Goal: Information Seeking & Learning: Learn about a topic

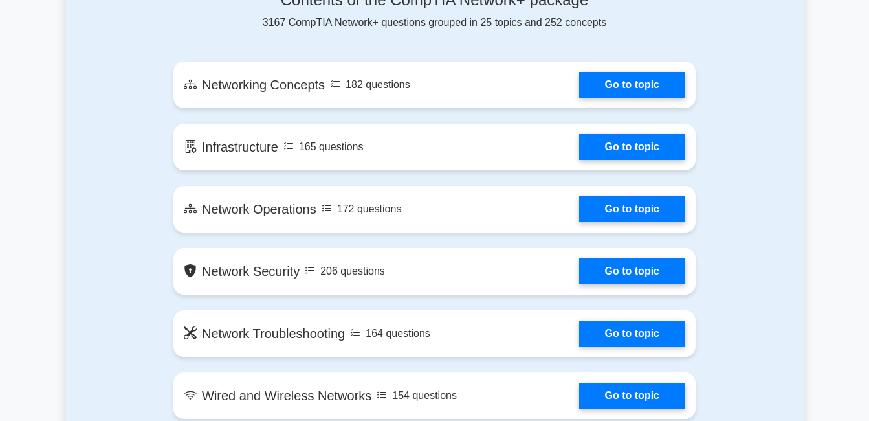
scroll to position [751, 0]
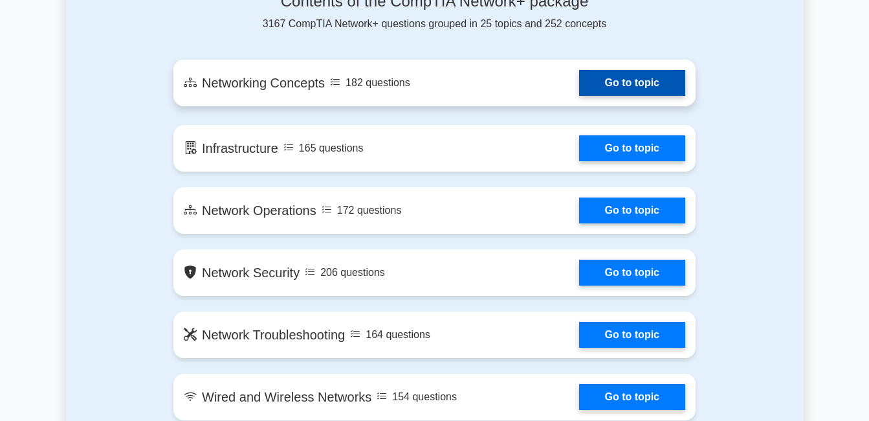
click at [621, 80] on link "Go to topic" at bounding box center [632, 83] width 106 height 26
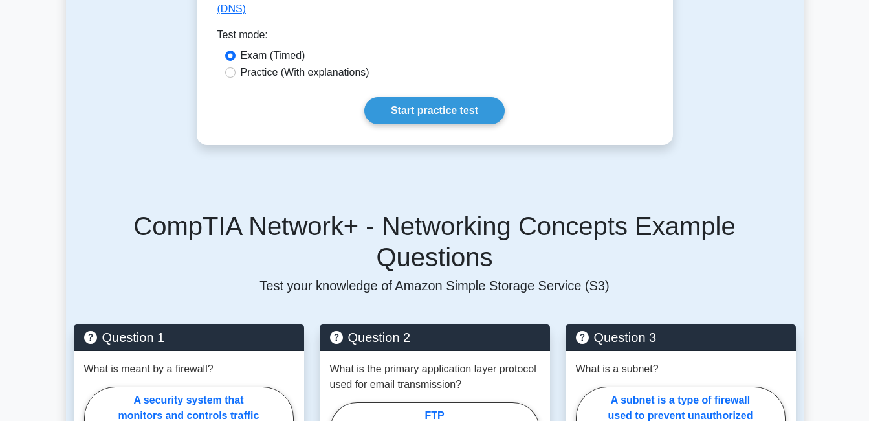
scroll to position [630, 0]
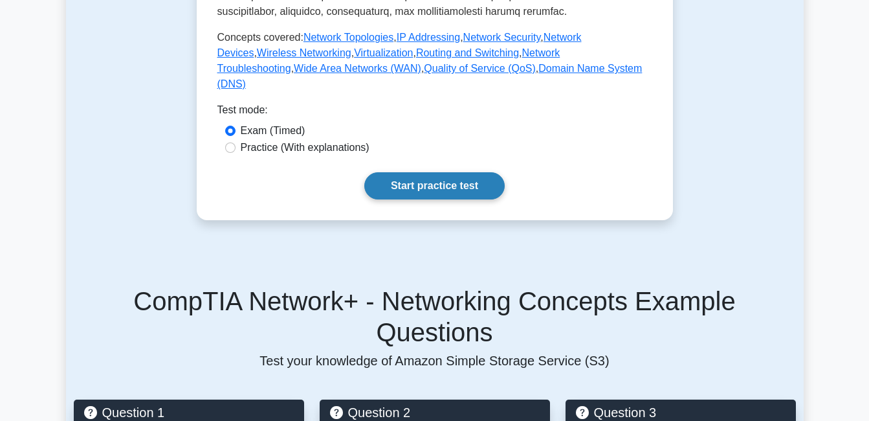
drag, startPoint x: 467, startPoint y: 227, endPoint x: 457, endPoint y: 208, distance: 21.4
click at [457, 199] on link "Start practice test" at bounding box center [434, 185] width 140 height 27
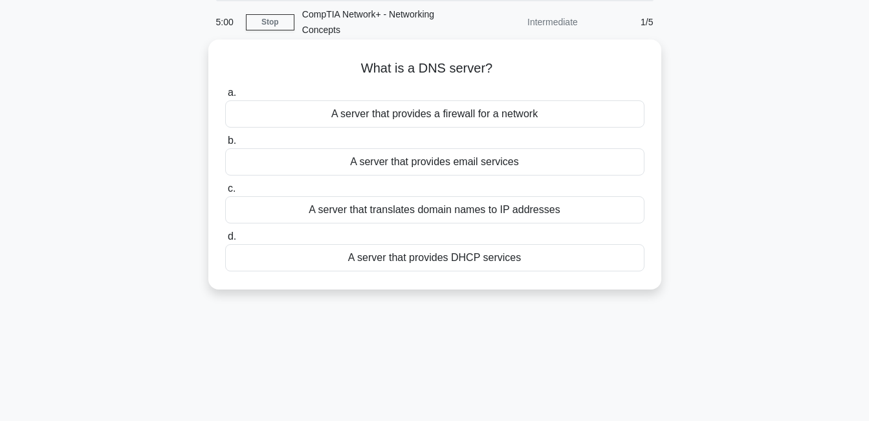
scroll to position [60, 0]
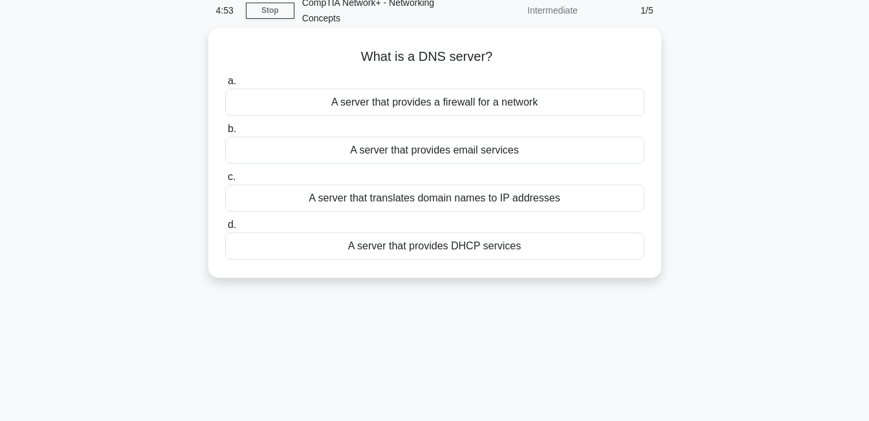
click at [495, 114] on div "A server that provides a firewall for a network" at bounding box center [434, 102] width 419 height 27
click at [225, 85] on input "a. A server that provides a firewall for a network" at bounding box center [225, 81] width 0 height 8
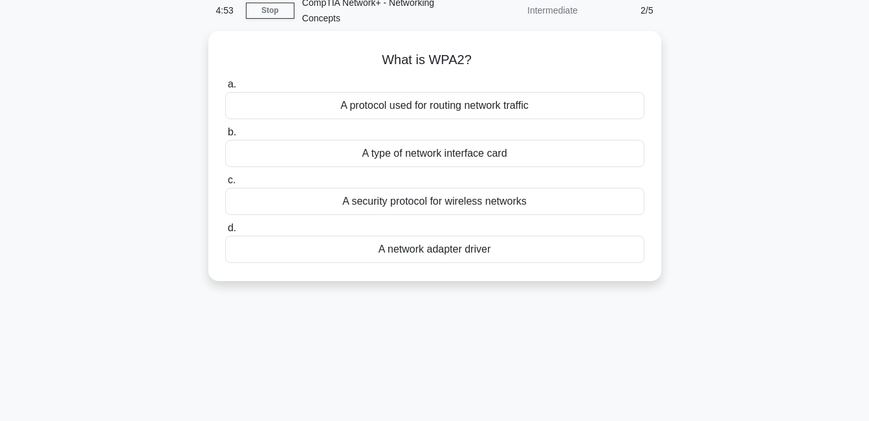
scroll to position [0, 0]
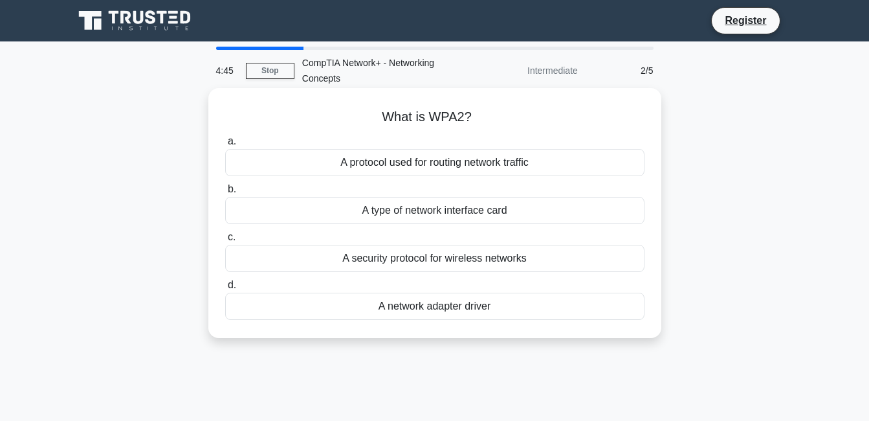
click at [459, 307] on div "A network adapter driver" at bounding box center [434, 305] width 419 height 27
click at [225, 289] on input "d. A network adapter driver" at bounding box center [225, 285] width 0 height 8
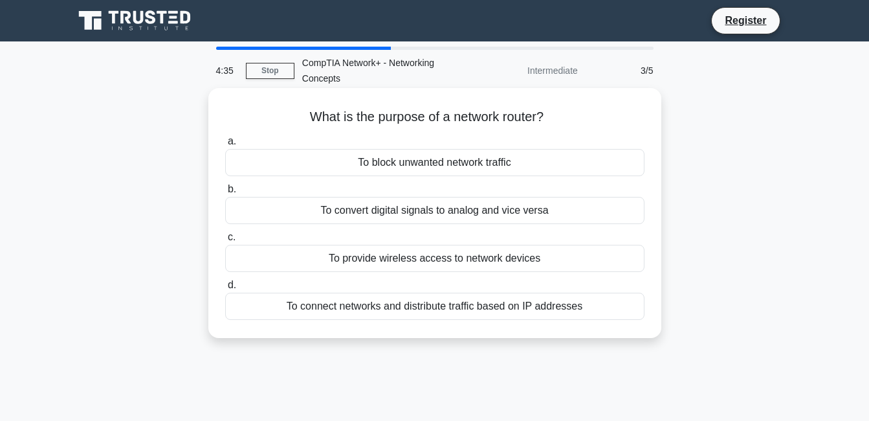
click at [437, 266] on div "To provide wireless access to network devices" at bounding box center [434, 258] width 419 height 27
click at [225, 241] on input "c. To provide wireless access to network devices" at bounding box center [225, 237] width 0 height 8
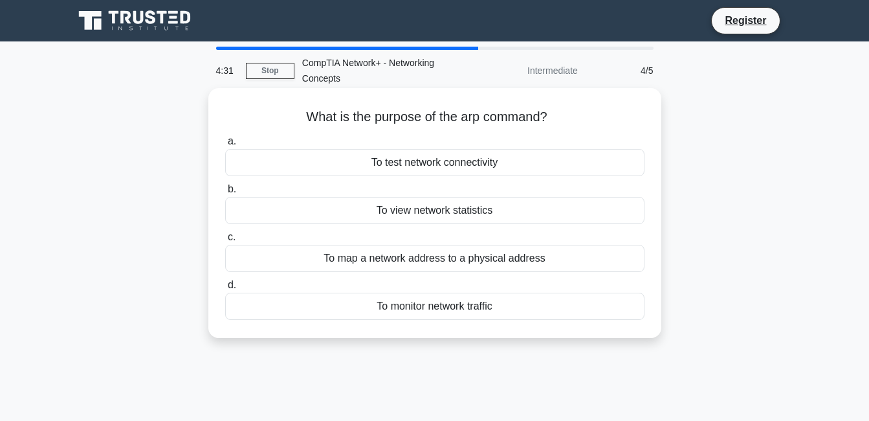
click at [463, 209] on div "To view network statistics" at bounding box center [434, 210] width 419 height 27
click at [225, 193] on input "b. To view network statistics" at bounding box center [225, 189] width 0 height 8
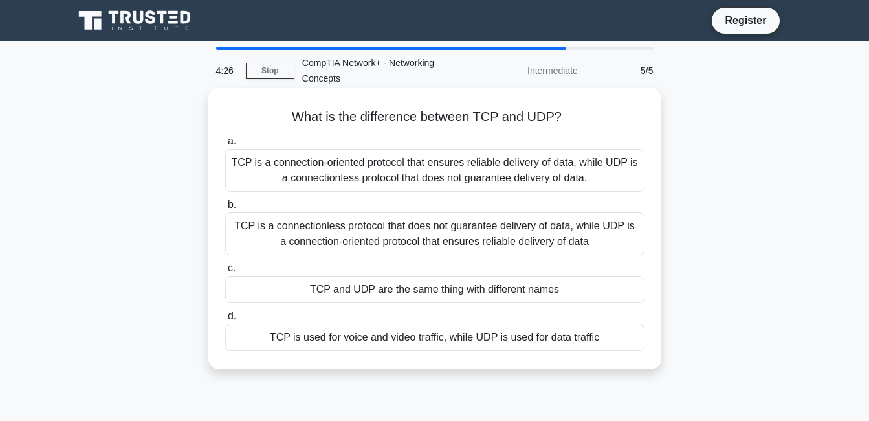
click at [493, 296] on div "TCP and UDP are the same thing with different names" at bounding box center [434, 289] width 419 height 27
click at [225, 272] on input "c. TCP and UDP are the same thing with different names" at bounding box center [225, 268] width 0 height 8
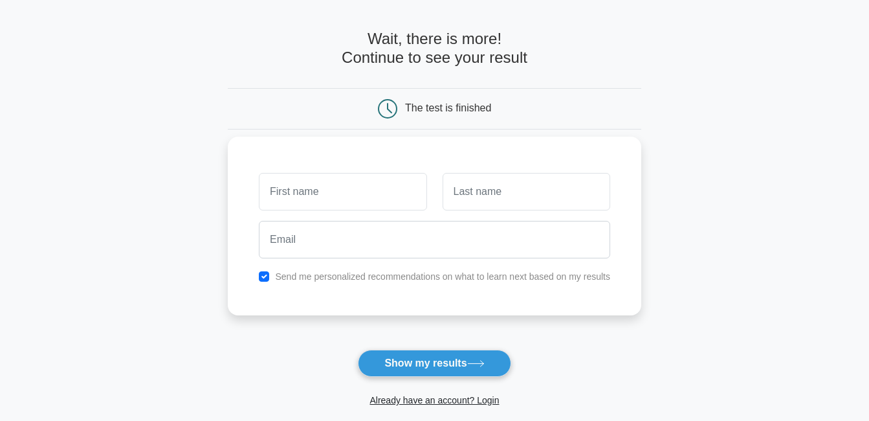
scroll to position [43, 0]
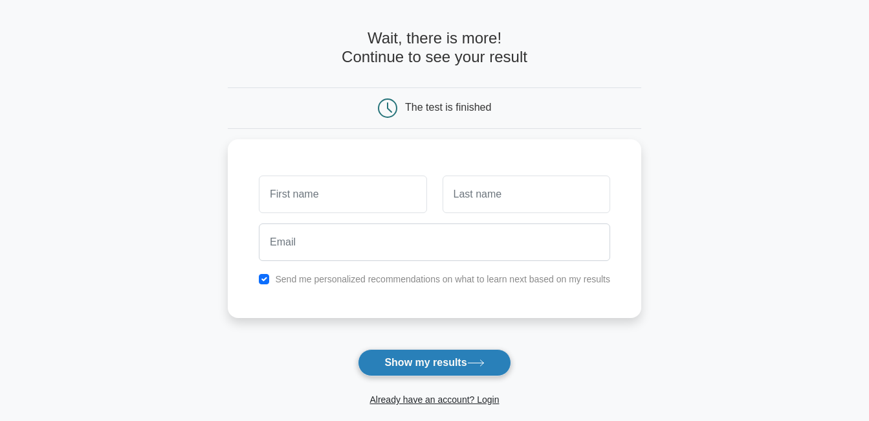
click at [453, 362] on button "Show my results" at bounding box center [434, 362] width 153 height 27
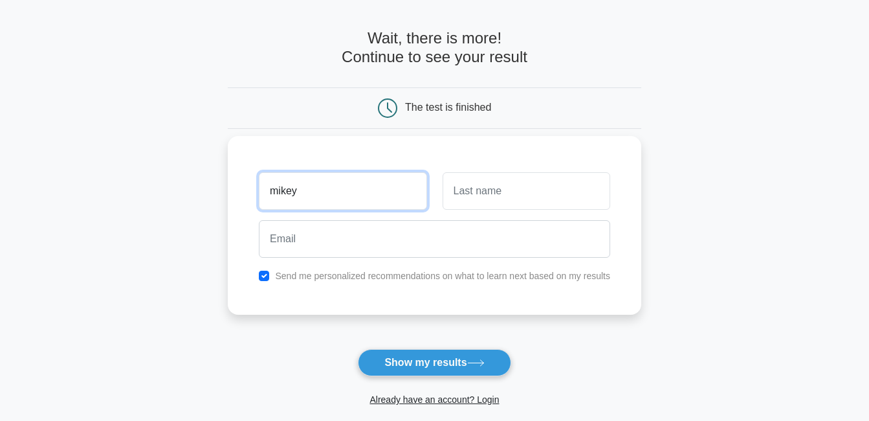
type input "mikey"
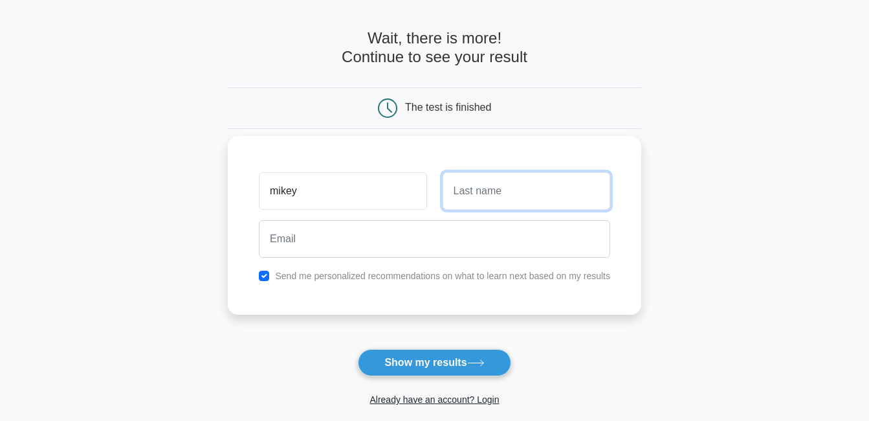
click at [568, 192] on input "text" at bounding box center [527, 191] width 168 height 38
type input "mikul"
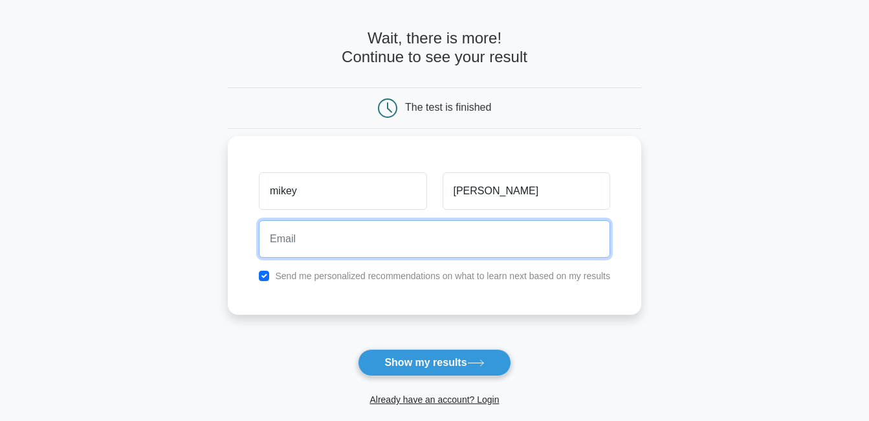
click at [507, 241] on input "email" at bounding box center [434, 239] width 351 height 38
type input "mikulmikeyy@gmail.com"
click at [358, 349] on button "Show my results" at bounding box center [434, 362] width 153 height 27
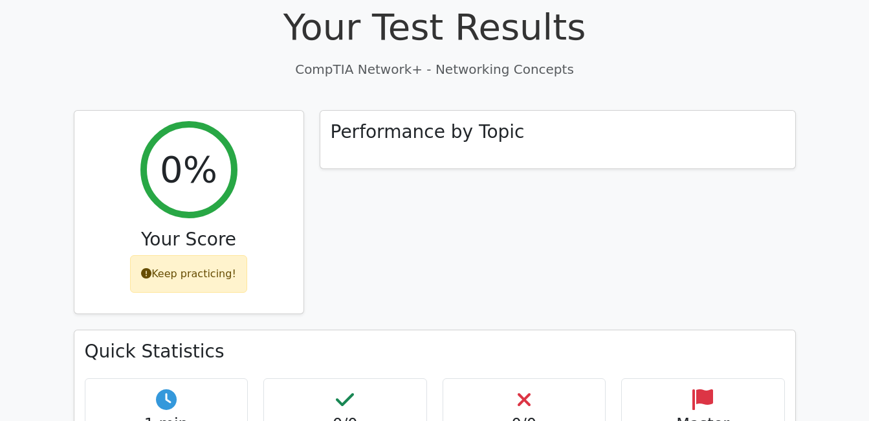
scroll to position [371, 0]
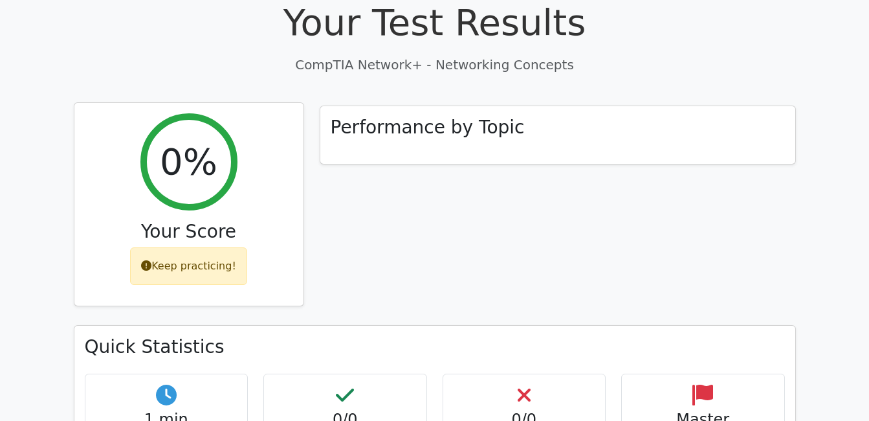
click at [214, 129] on div "0%" at bounding box center [188, 161] width 97 height 97
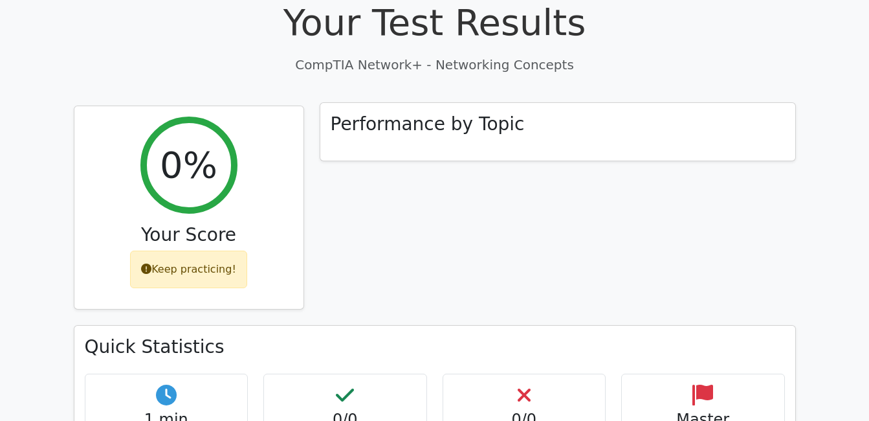
click at [424, 113] on h3 "Performance by Topic" at bounding box center [428, 124] width 194 height 22
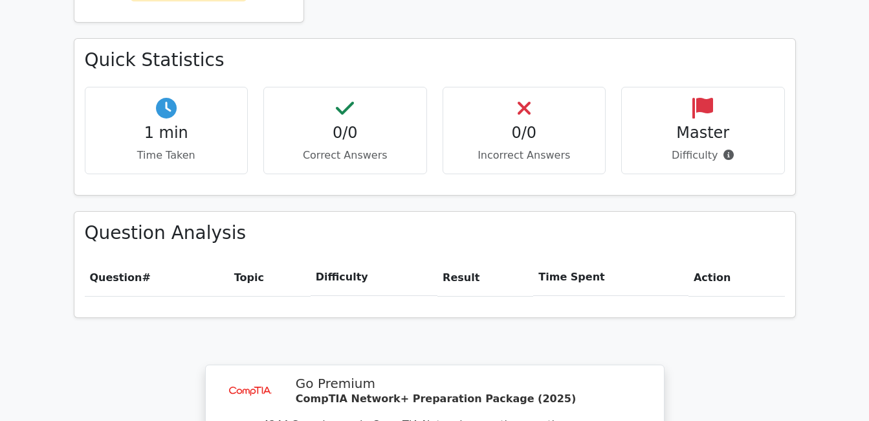
scroll to position [652, 0]
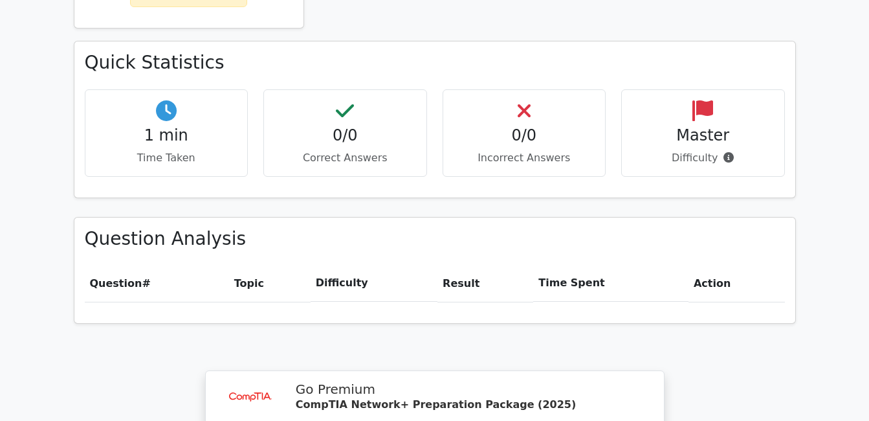
click at [548, 150] on p "Incorrect Answers" at bounding box center [525, 158] width 142 height 16
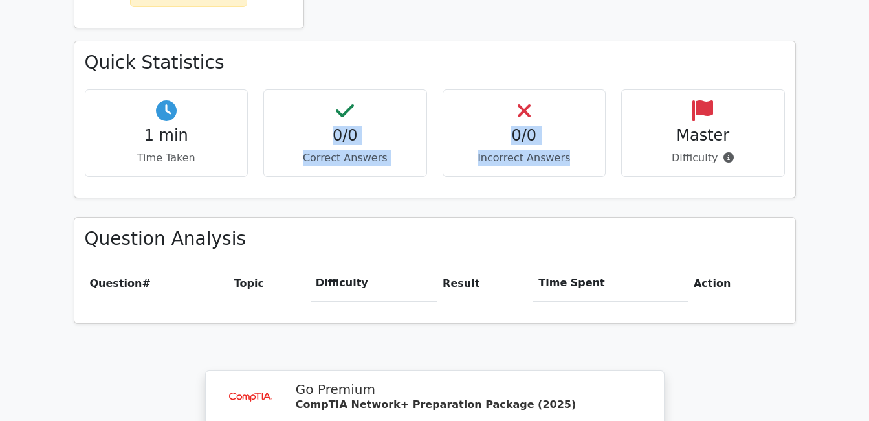
drag, startPoint x: 394, startPoint y: 94, endPoint x: 685, endPoint y: 82, distance: 291.4
click at [685, 89] on div "1 min Time Taken 0/0 Correct Answers 0/0 Incorrect Answers Master" at bounding box center [435, 138] width 716 height 98
click at [685, 89] on div "Master Difficulty" at bounding box center [703, 132] width 164 height 87
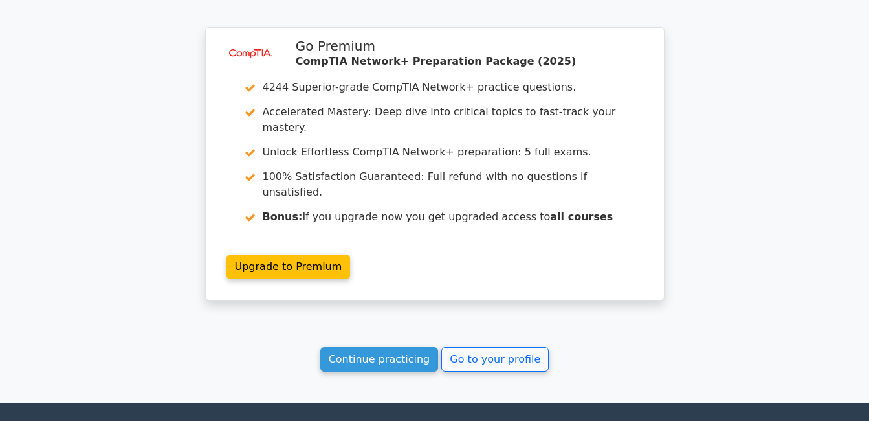
scroll to position [1068, 0]
